Goal: Task Accomplishment & Management: Complete application form

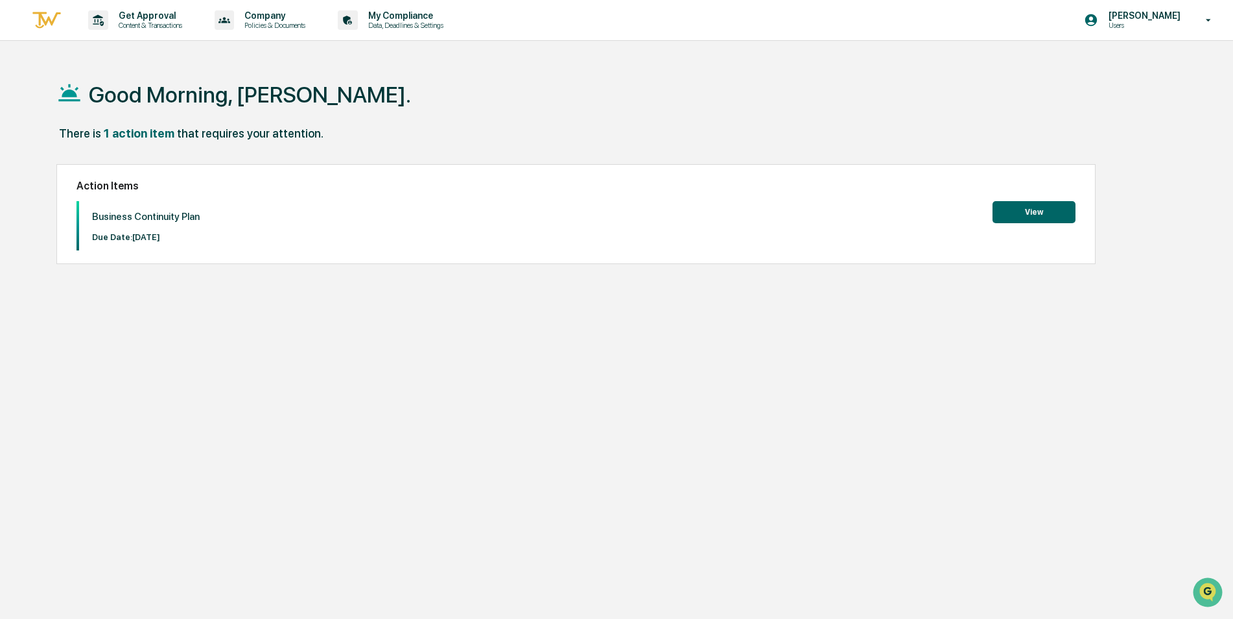
click at [1031, 207] on button "View" at bounding box center [1034, 212] width 83 height 22
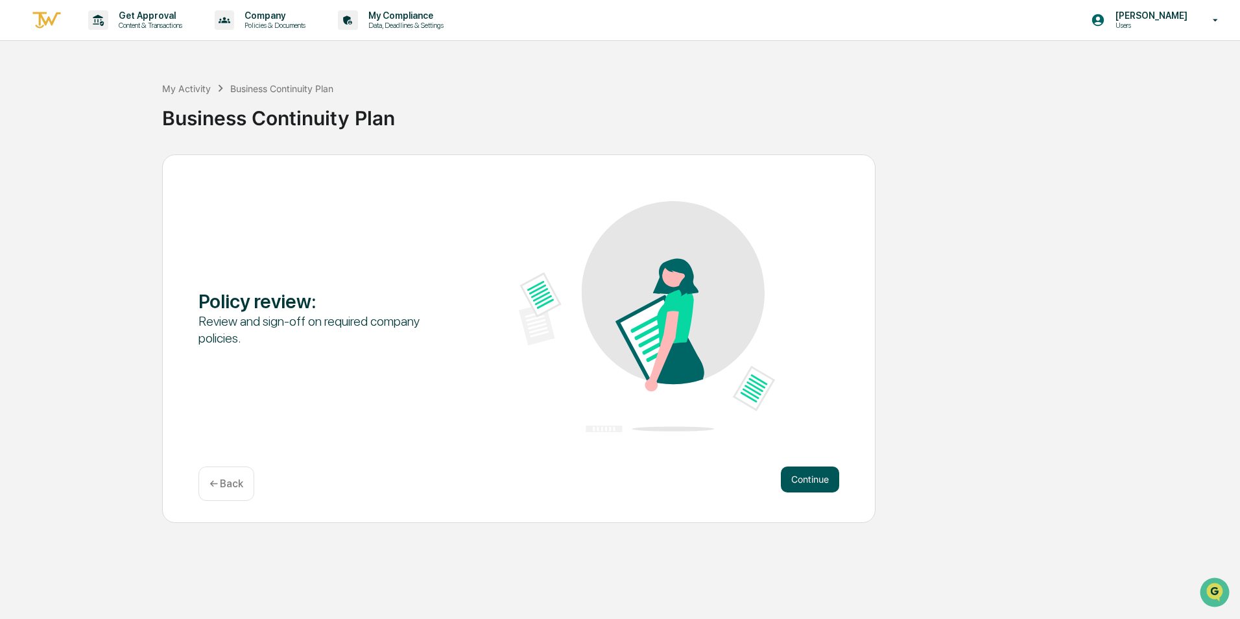
click at [813, 471] on button "Continue" at bounding box center [810, 479] width 58 height 26
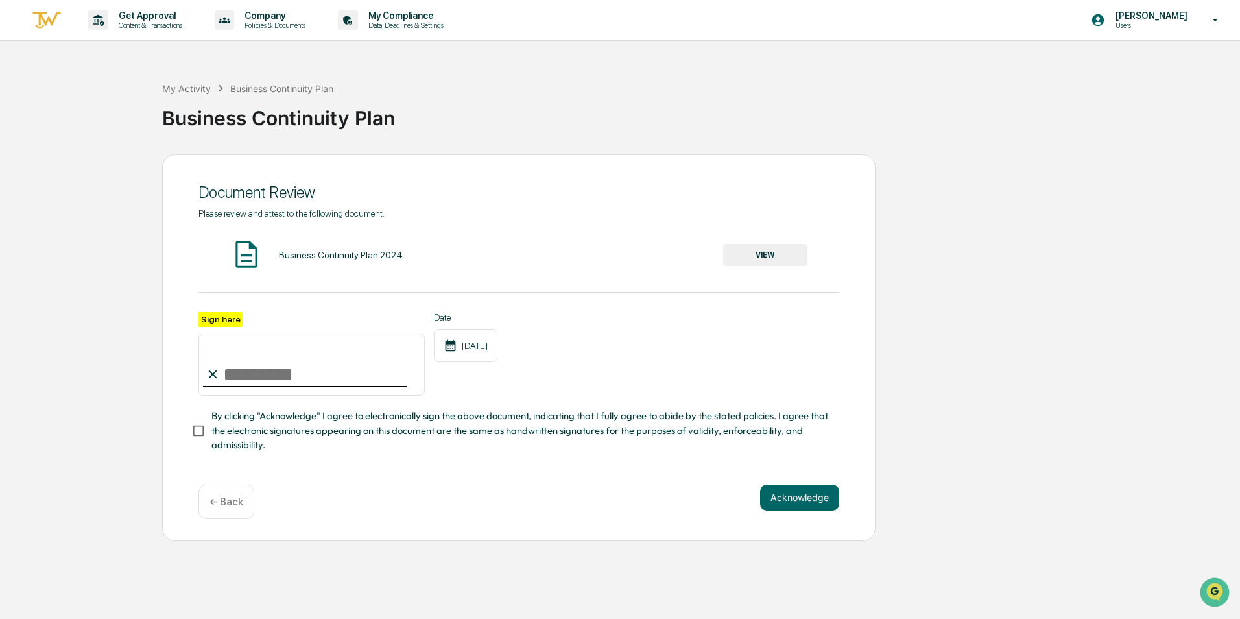
click at [780, 248] on button "VIEW" at bounding box center [765, 255] width 84 height 22
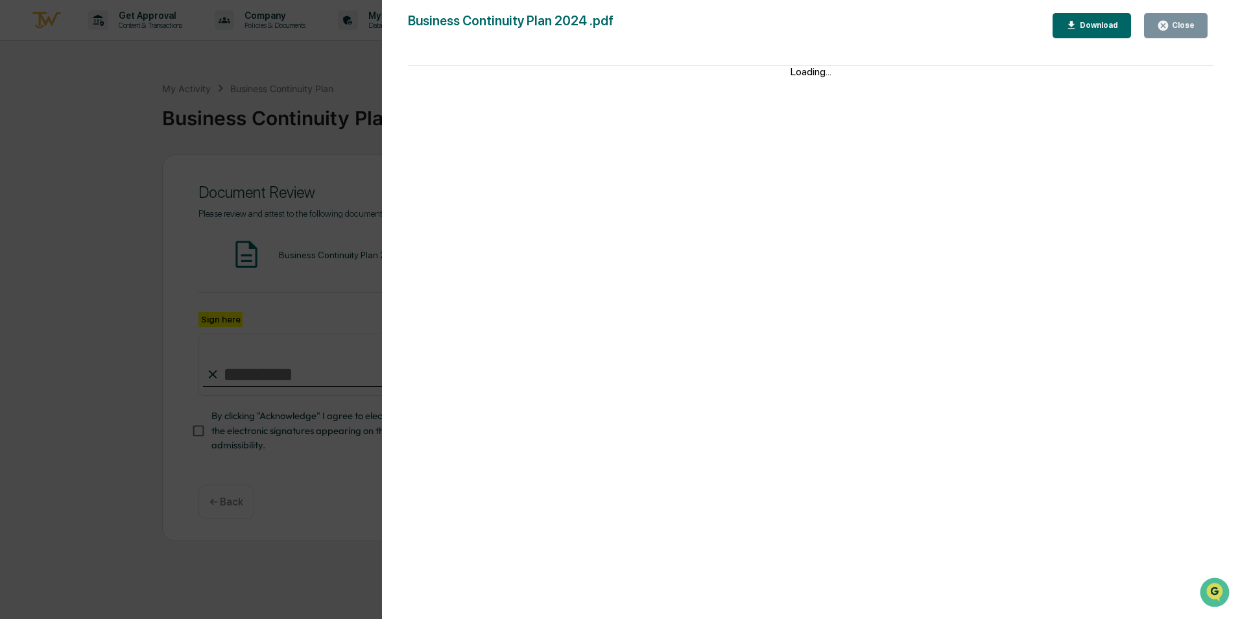
click at [1096, 30] on div "Download" at bounding box center [1097, 25] width 41 height 9
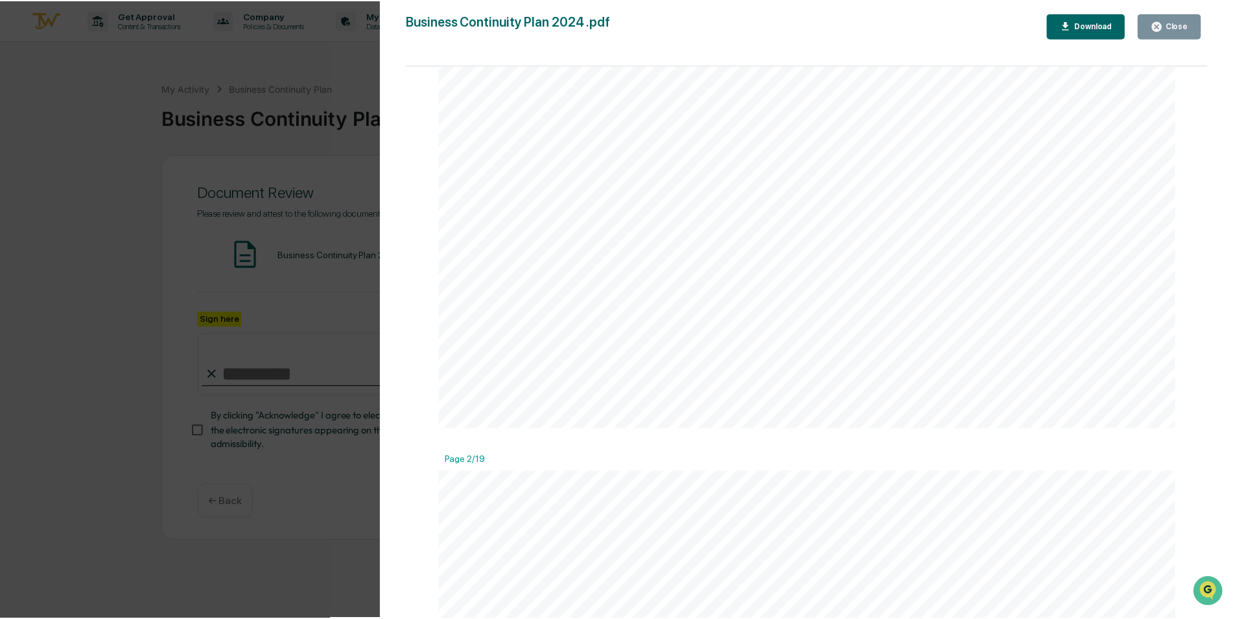
scroll to position [648, 0]
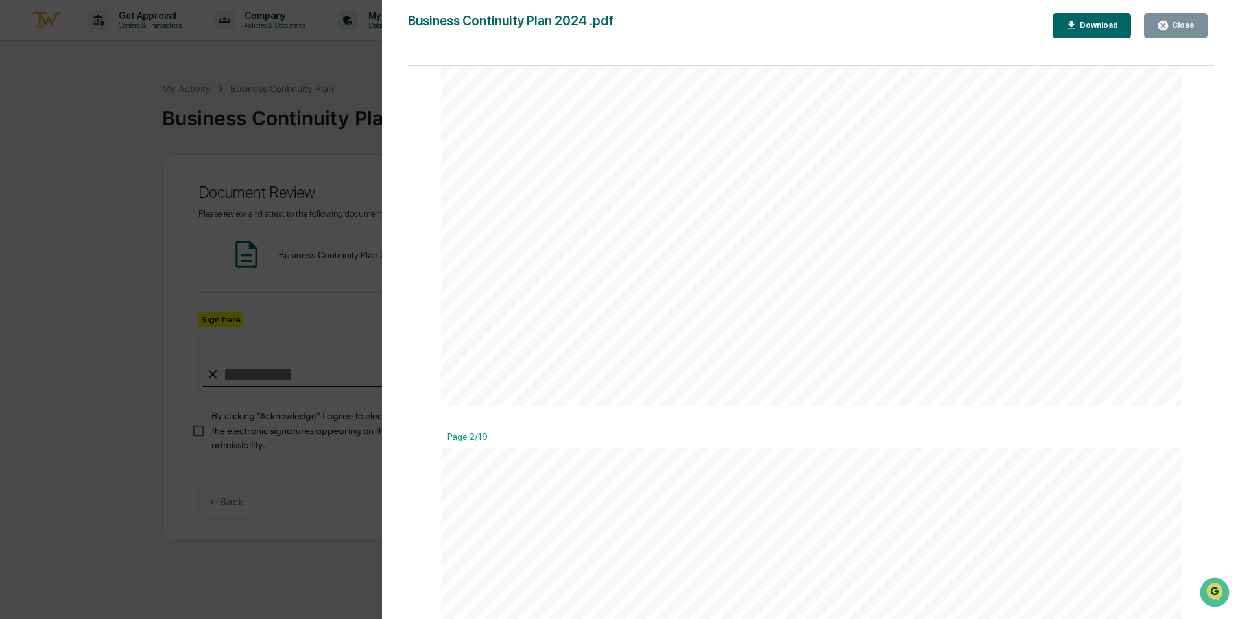
click at [1178, 18] on button "Close" at bounding box center [1176, 25] width 64 height 25
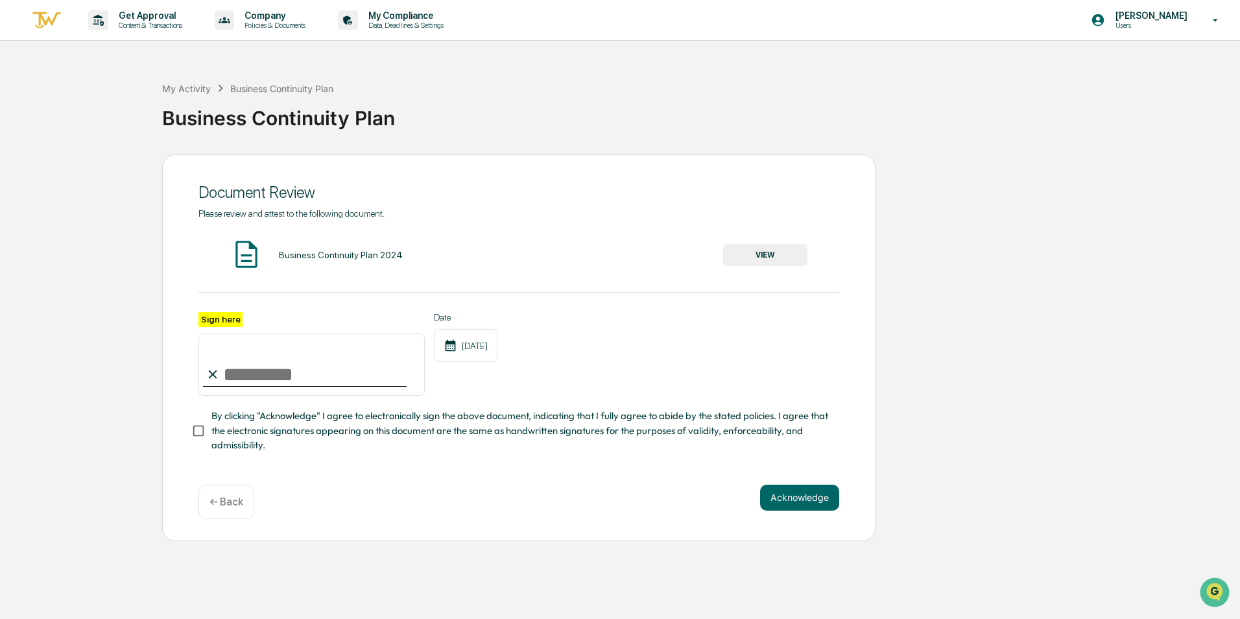
click at [263, 379] on input "Sign here" at bounding box center [311, 364] width 226 height 62
type input "**********"
click at [188, 434] on div "**********" at bounding box center [518, 347] width 713 height 386
click at [810, 501] on button "Acknowledge" at bounding box center [799, 497] width 79 height 26
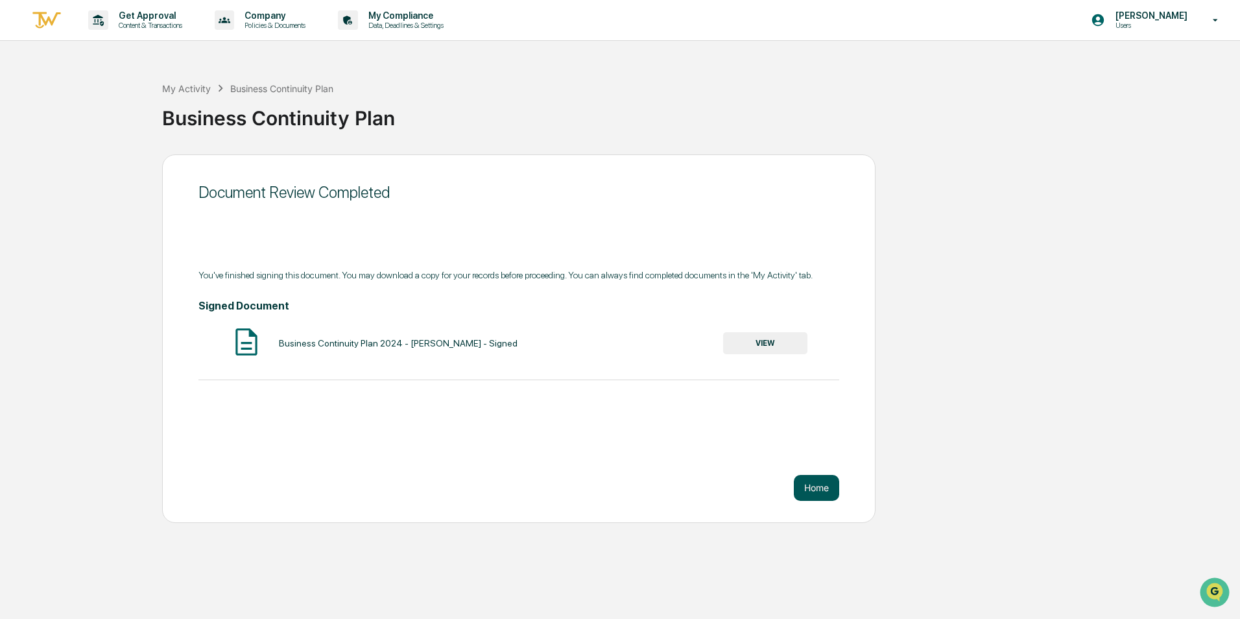
click at [816, 490] on button "Home" at bounding box center [816, 488] width 45 height 26
